Goal: Task Accomplishment & Management: Use online tool/utility

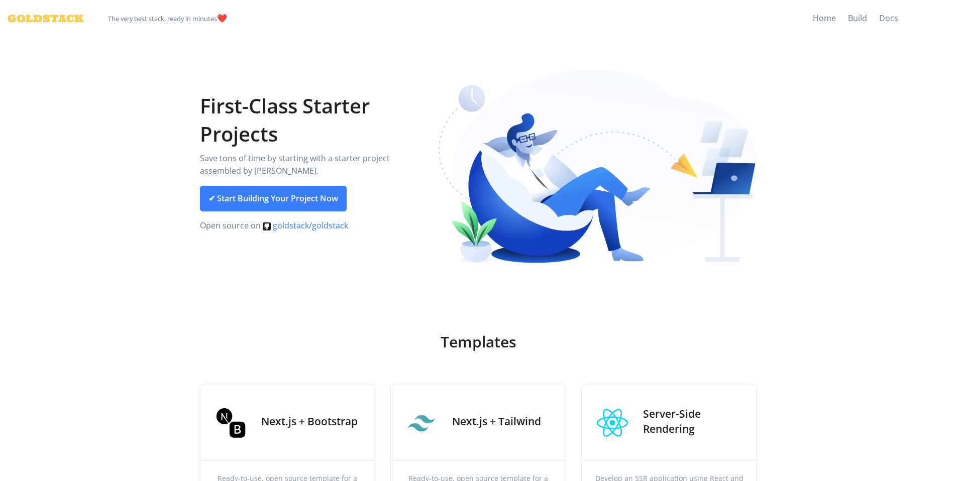
click at [302, 224] on link "goldstack/goldstack" at bounding box center [305, 225] width 85 height 11
click at [846, 19] on link "Build" at bounding box center [857, 18] width 31 height 37
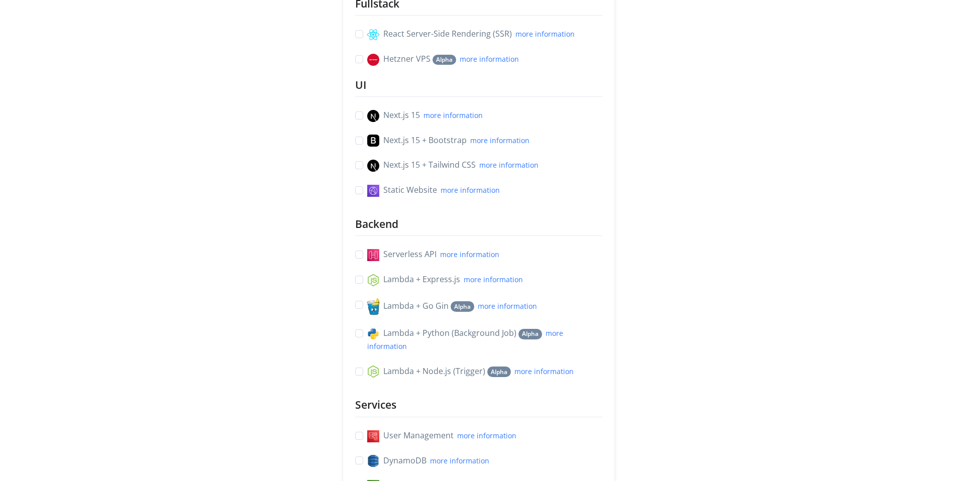
scroll to position [52, 0]
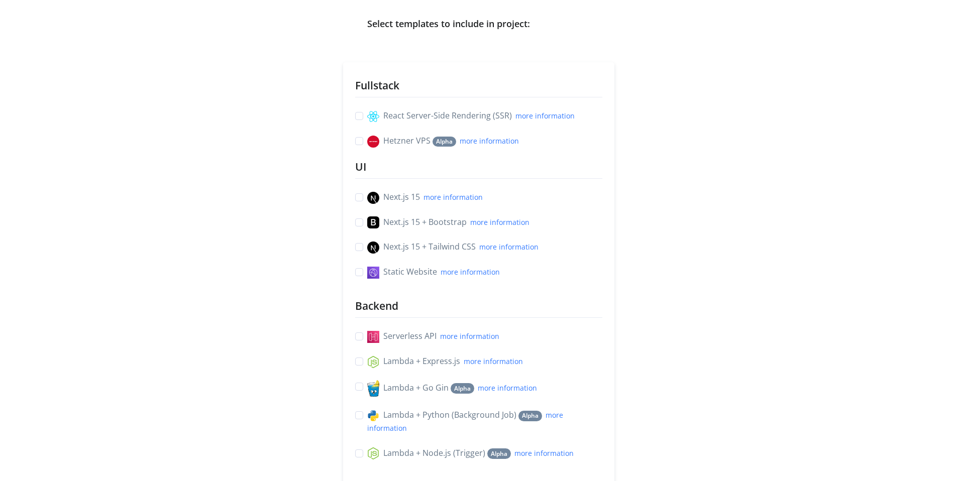
click at [805, 135] on main "Select templates to include in project: Fullstack React Server-Side Rendering (…" at bounding box center [478, 341] width 957 height 713
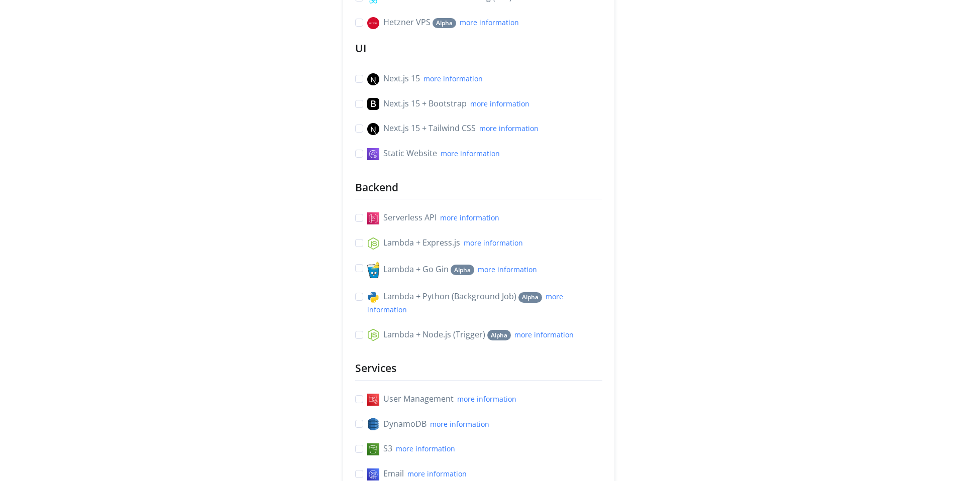
scroll to position [170, 0]
click at [505, 133] on link "more information" at bounding box center [508, 129] width 59 height 10
click at [709, 174] on div "Fullstack React Server-Side Rendering (SSR) more information Hetzner VPS Alpha …" at bounding box center [478, 246] width 572 height 604
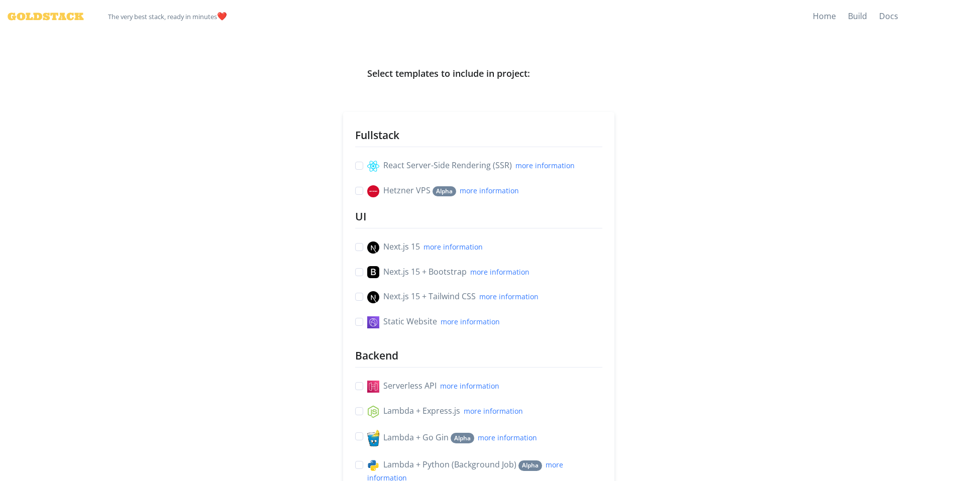
scroll to position [0, 0]
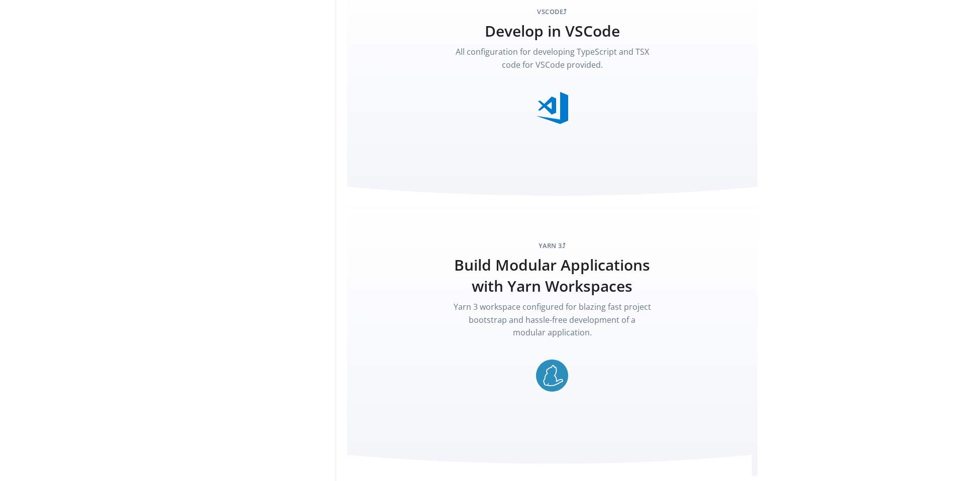
scroll to position [2472, 0]
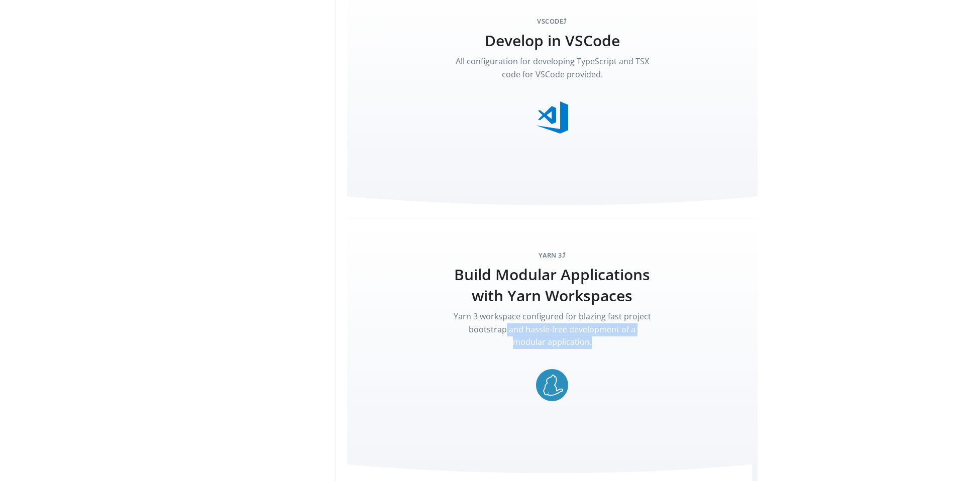
drag, startPoint x: 507, startPoint y: 326, endPoint x: 617, endPoint y: 334, distance: 110.3
click at [617, 334] on p "Yarn 3 workspace configured for blazing fast project bootstrap and hassle-free …" at bounding box center [552, 329] width 198 height 39
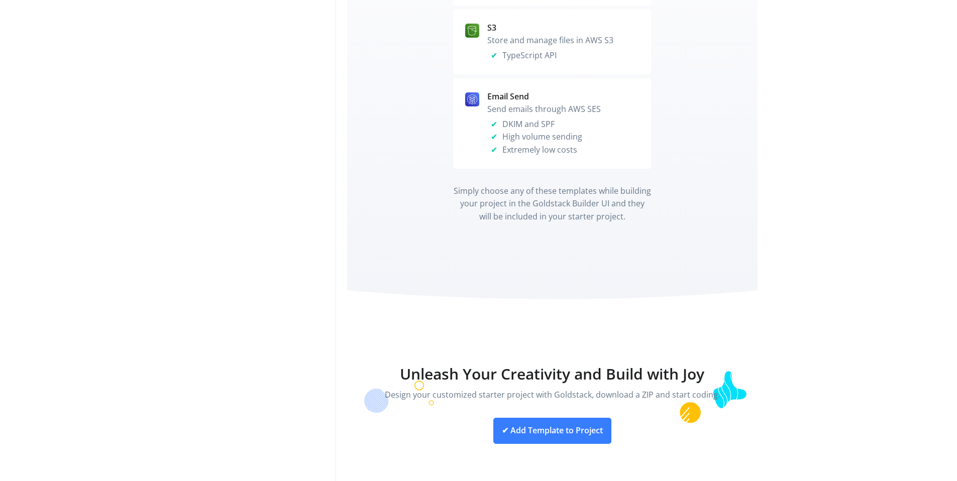
scroll to position [4064, 0]
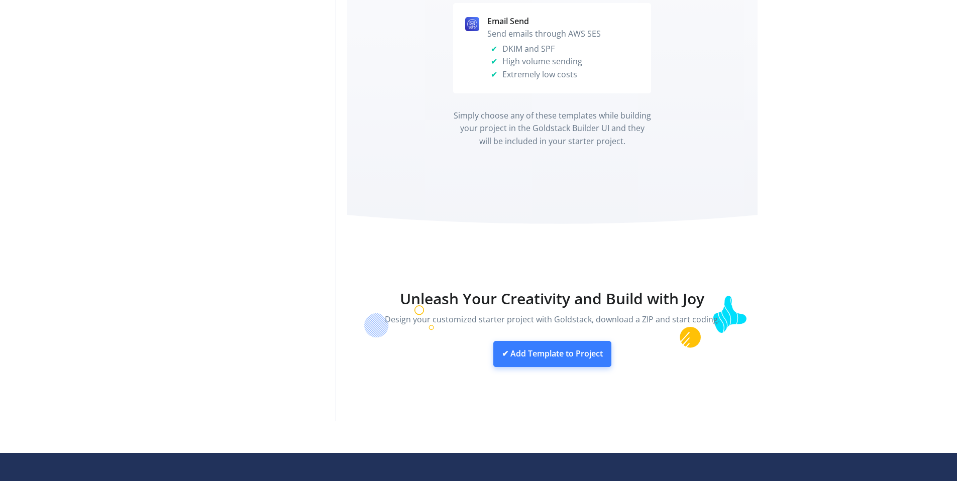
click at [576, 341] on link "✔ Add Template to Project" at bounding box center [552, 354] width 118 height 26
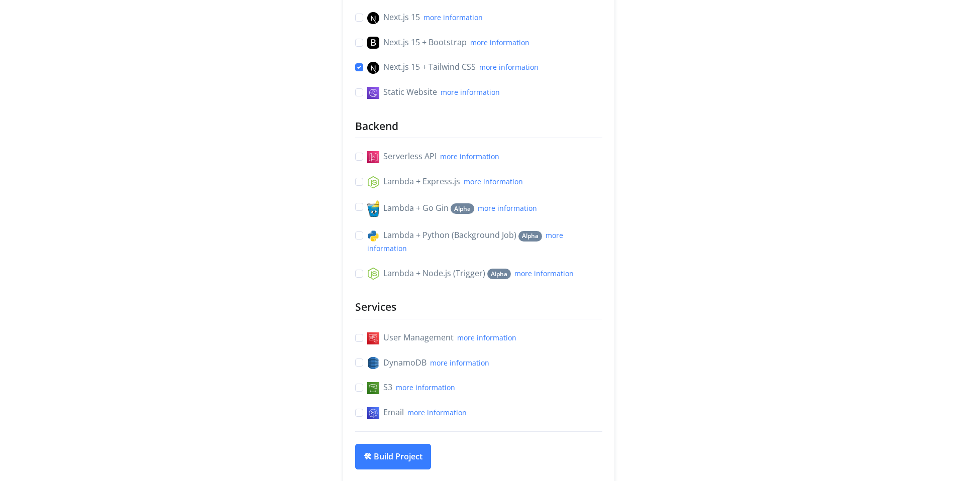
scroll to position [329, 0]
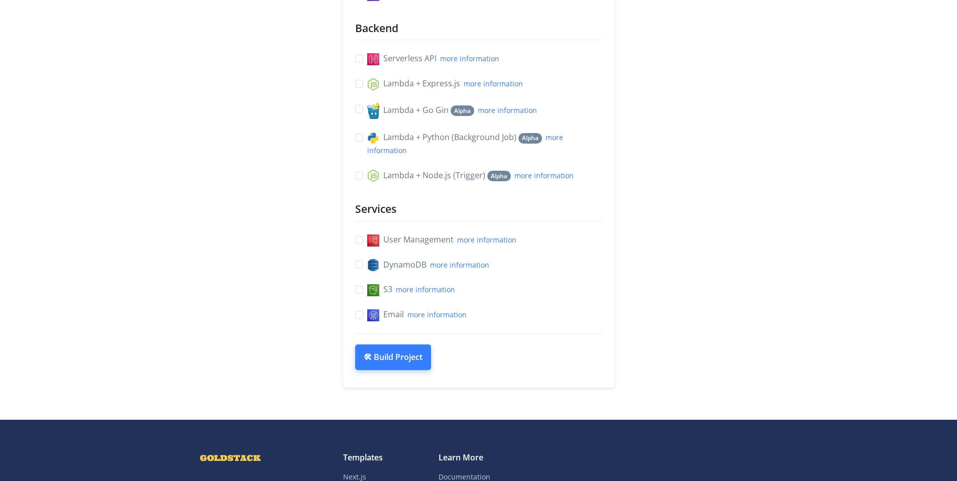
click at [371, 364] on button "🛠 Build Project" at bounding box center [393, 358] width 76 height 26
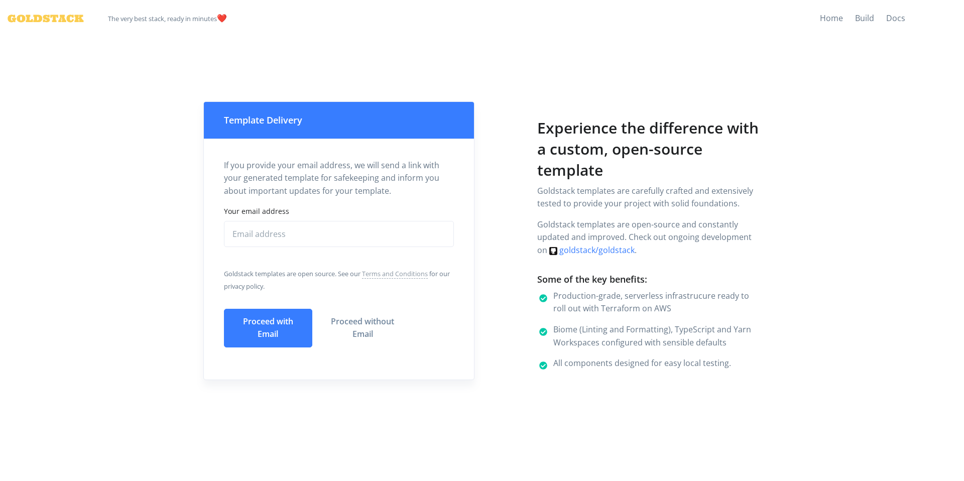
click at [824, 331] on div "GOLDSTACK The very best stack, ready in minutes ️❤️ Home Build Docs Template De…" at bounding box center [482, 222] width 964 height 444
click at [808, 241] on div "GOLDSTACK The very best stack, ready in minutes ️❤️ Home Build Docs Template De…" at bounding box center [482, 222] width 964 height 444
click at [841, 243] on div "GOLDSTACK The very best stack, ready in minutes ️❤️ Home Build Docs Template De…" at bounding box center [482, 222] width 964 height 444
click at [832, 252] on div "GOLDSTACK The very best stack, ready in minutes ️❤️ Home Build Docs Template De…" at bounding box center [482, 222] width 964 height 444
click at [848, 243] on div "GOLDSTACK The very best stack, ready in minutes ️❤️ Home Build Docs Template De…" at bounding box center [482, 222] width 964 height 444
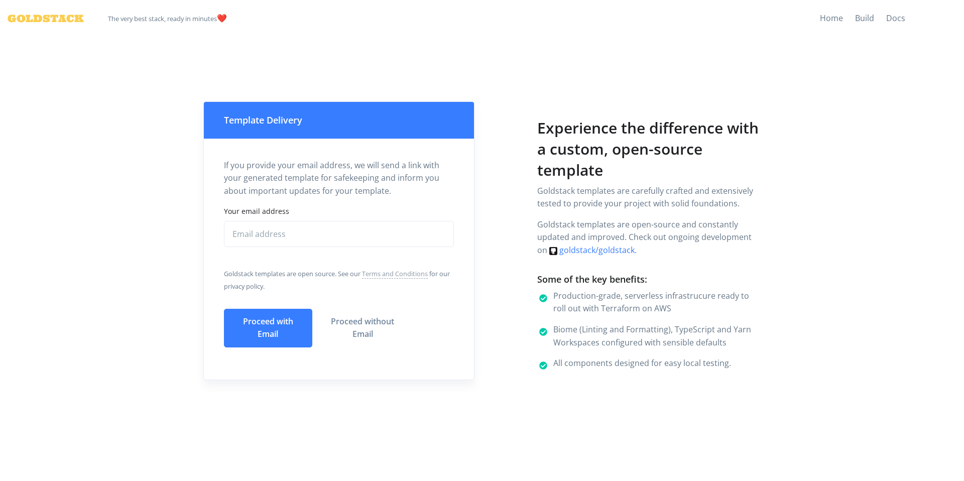
click at [841, 248] on div "GOLDSTACK The very best stack, ready in minutes ️❤️ Home Build Docs Template De…" at bounding box center [482, 222] width 964 height 444
click at [842, 274] on div "GOLDSTACK The very best stack, ready in minutes ️❤️ Home Build Docs Template De…" at bounding box center [482, 222] width 964 height 444
click at [843, 113] on div "GOLDSTACK The very best stack, ready in minutes ️❤️ Home Build Docs Template De…" at bounding box center [482, 222] width 964 height 444
